Goal: Navigation & Orientation: Understand site structure

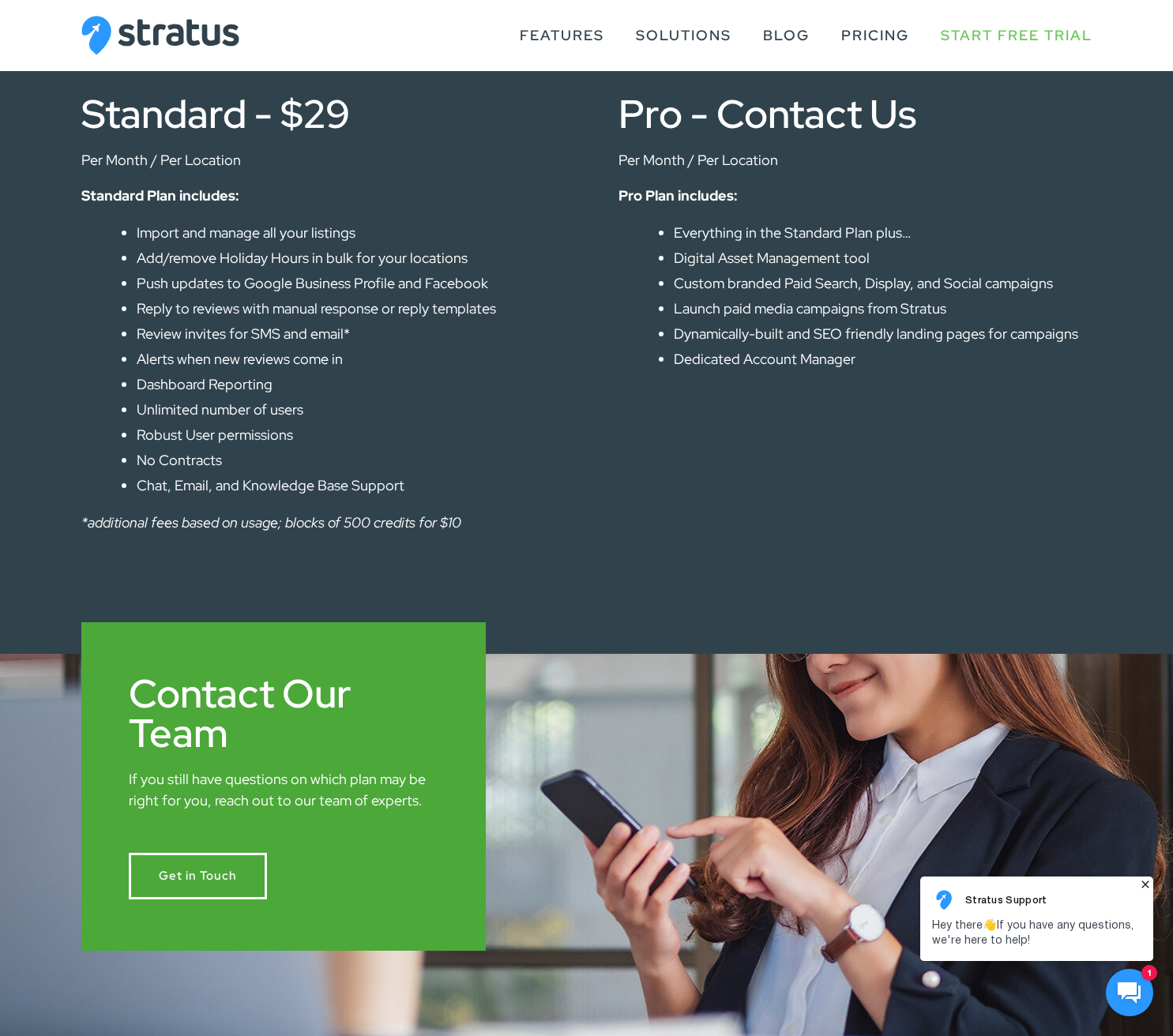
scroll to position [851, 0]
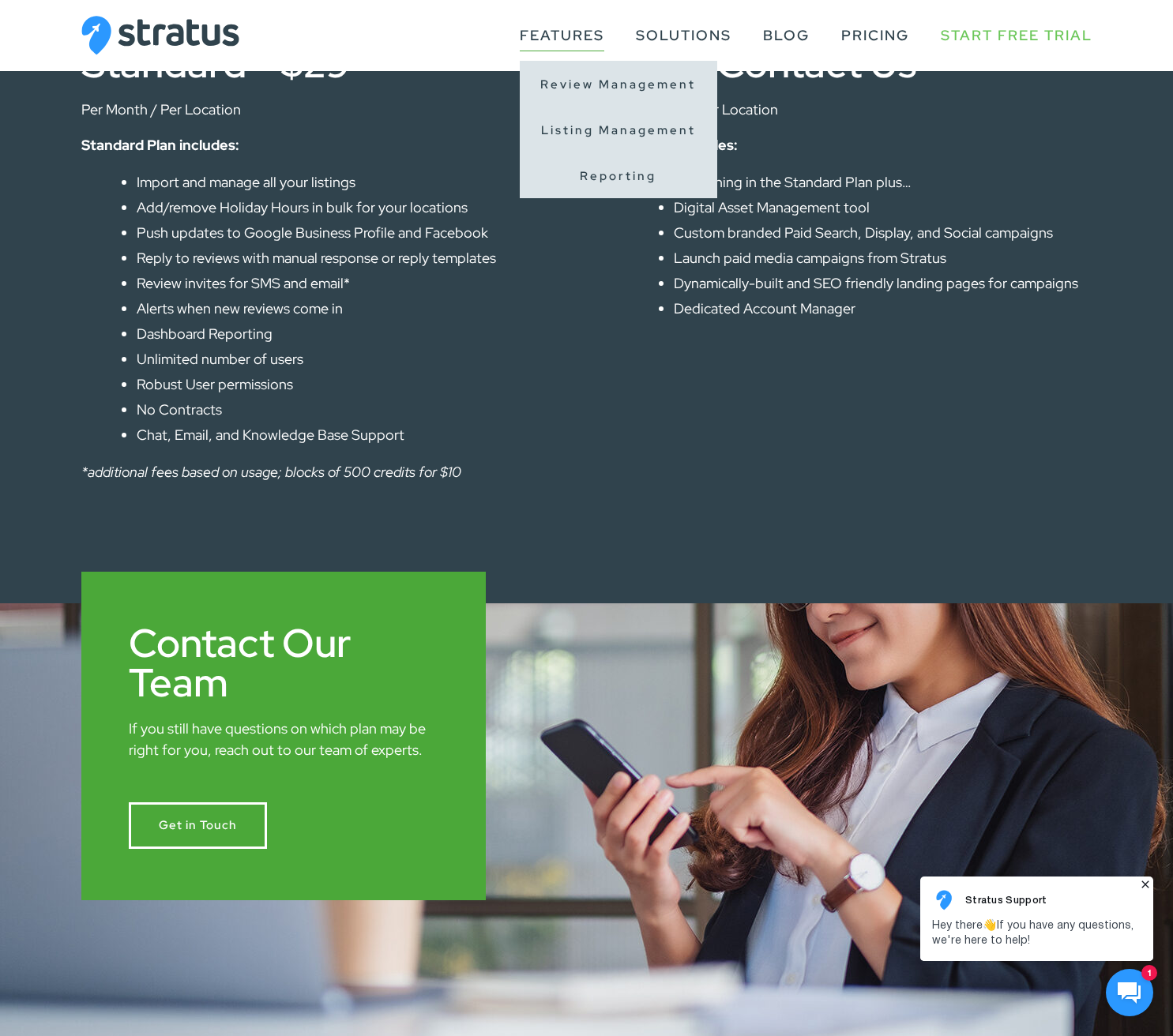
click at [587, 29] on link "Features" at bounding box center [562, 36] width 85 height 30
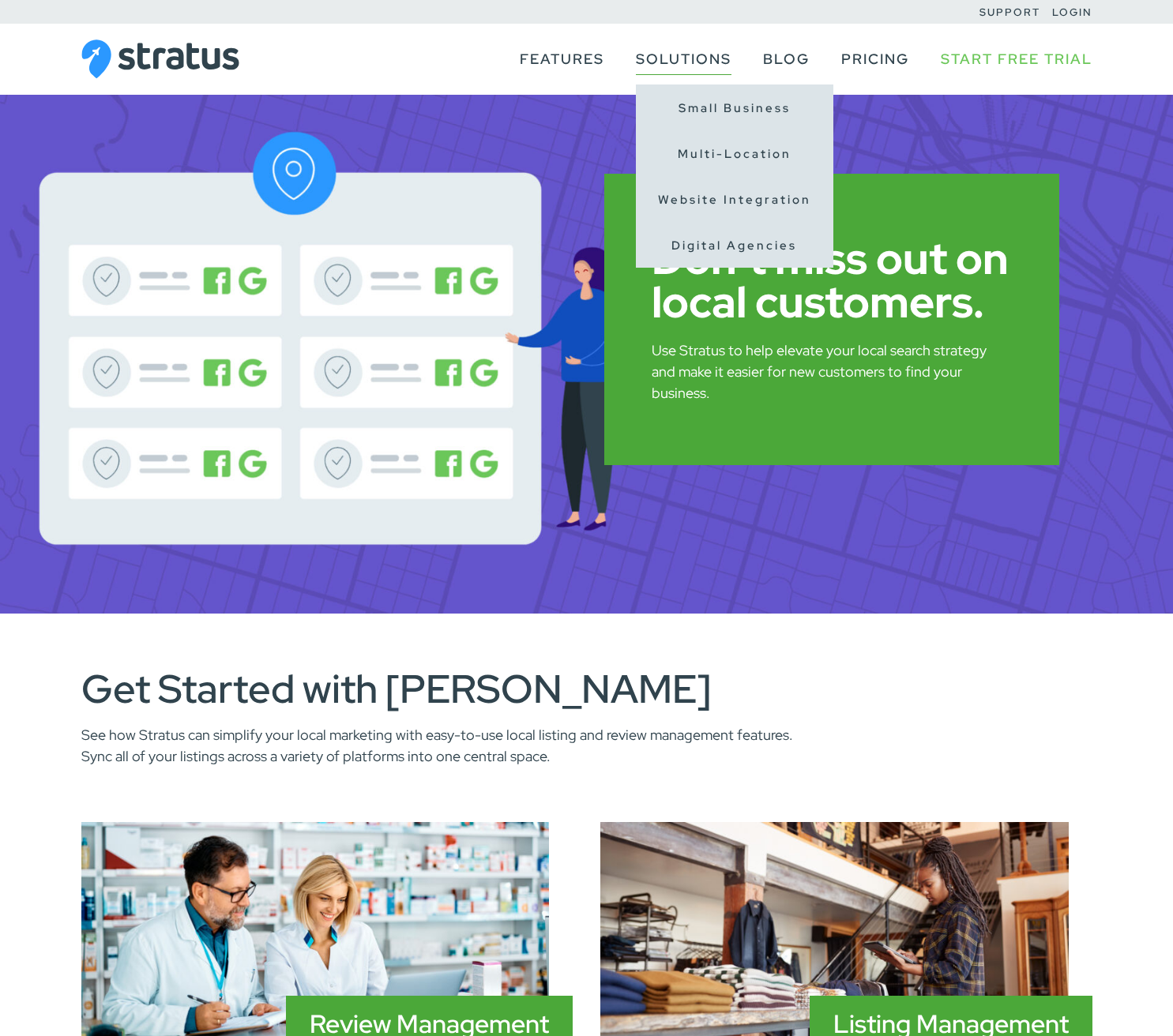
click at [684, 59] on link "Solutions" at bounding box center [683, 59] width 96 height 30
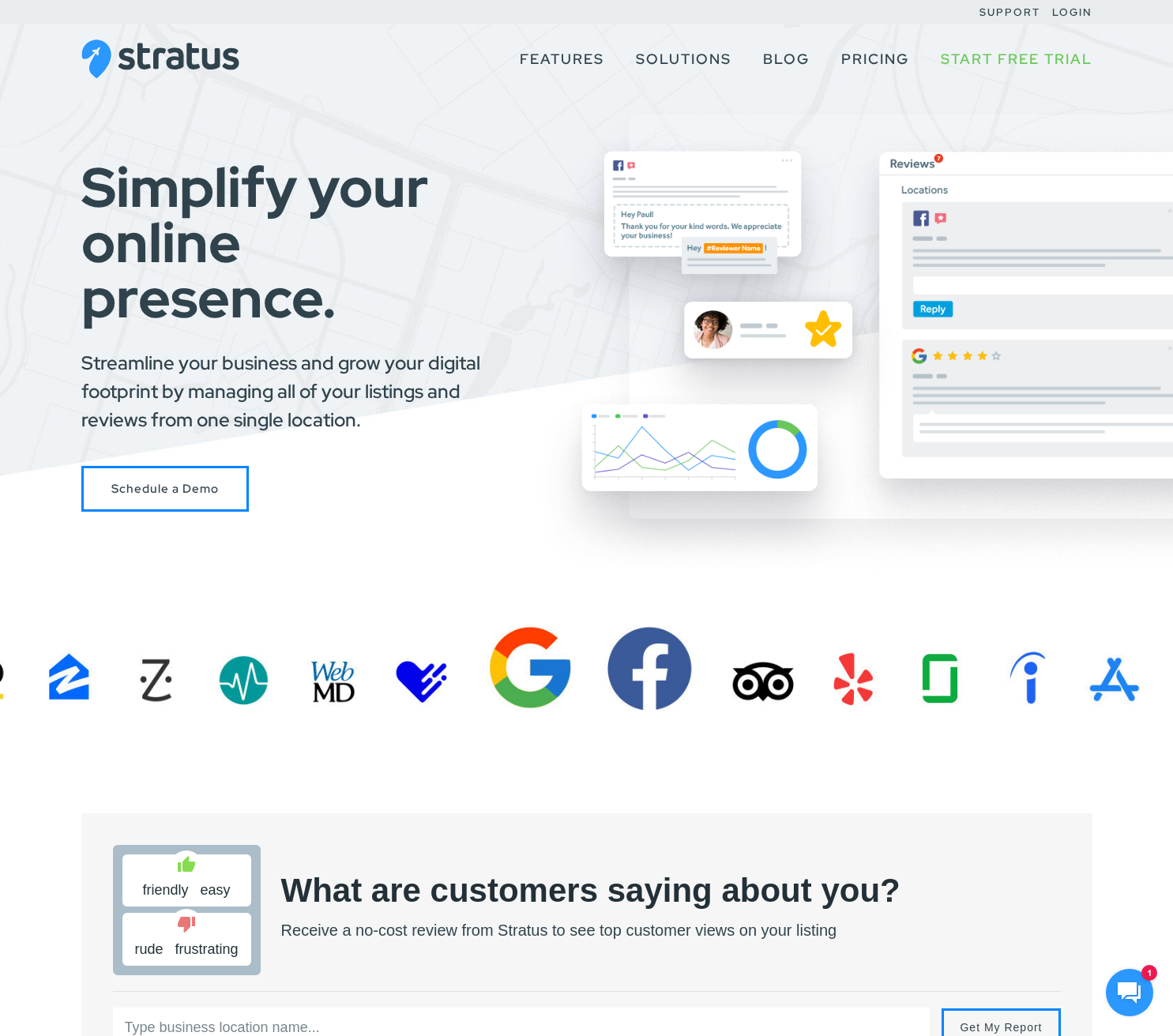
click at [198, 49] on img at bounding box center [160, 59] width 158 height 39
